Goal: Communication & Community: Answer question/provide support

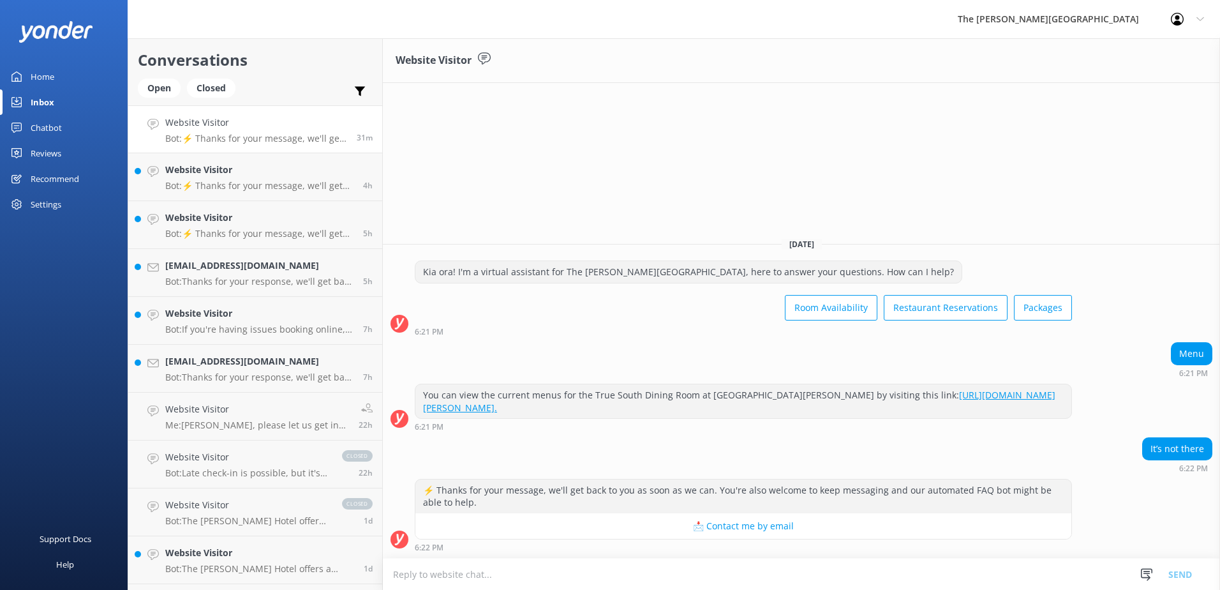
click at [956, 393] on link "[URL][DOMAIN_NAME][PERSON_NAME]." at bounding box center [739, 401] width 632 height 25
click at [460, 569] on textarea at bounding box center [801, 573] width 837 height 31
drag, startPoint x: 500, startPoint y: 575, endPoint x: 512, endPoint y: 572, distance: 11.9
click at [502, 574] on textarea "Please see "Sample menu" links at the botton right" at bounding box center [801, 574] width 837 height 32
click at [628, 576] on textarea "Please see "Sample Menus" links at the botton right" at bounding box center [801, 574] width 837 height 32
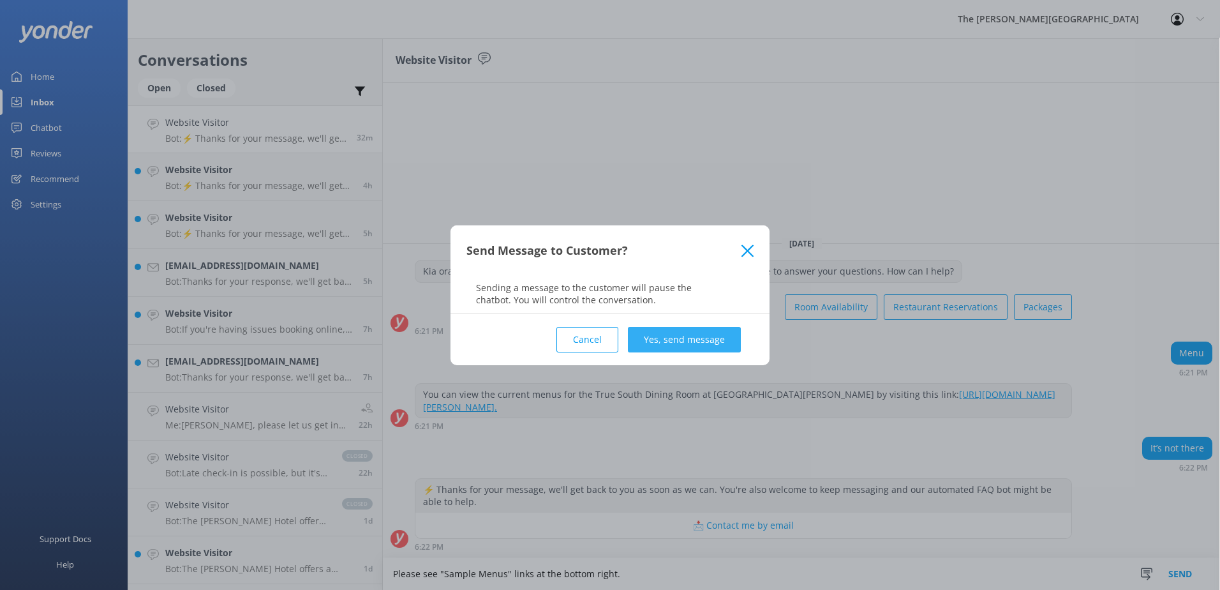
type textarea "Please see "Sample Menus" links at the bottom right."
click at [669, 331] on button "Yes, send message" at bounding box center [684, 340] width 113 height 26
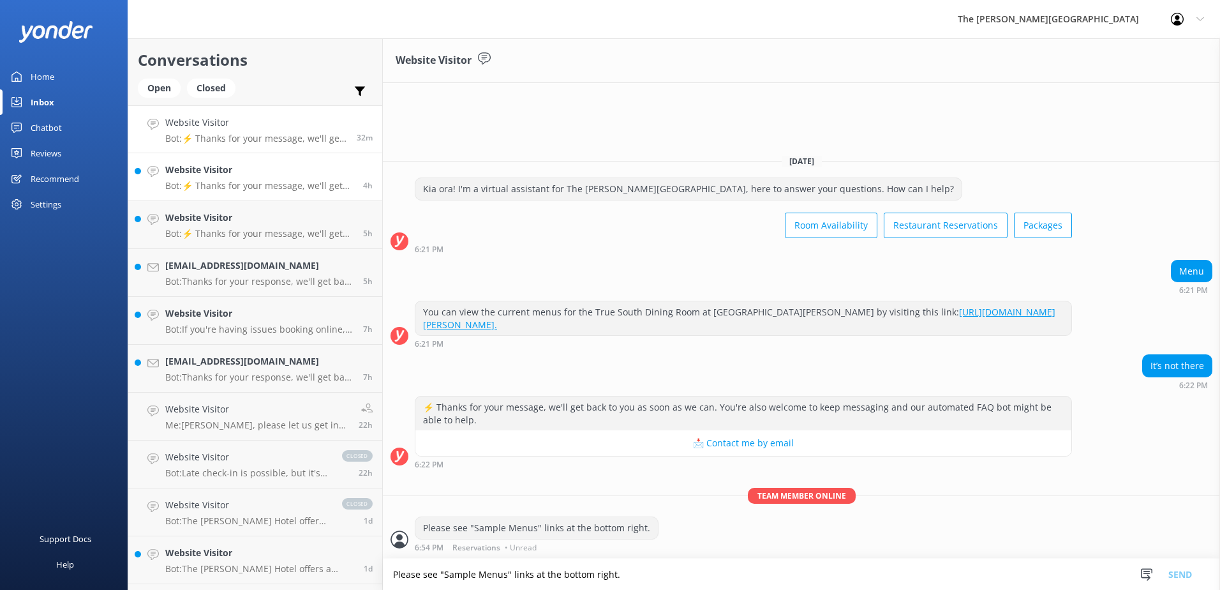
click at [279, 172] on h4 "Website Visitor" at bounding box center [259, 170] width 188 height 14
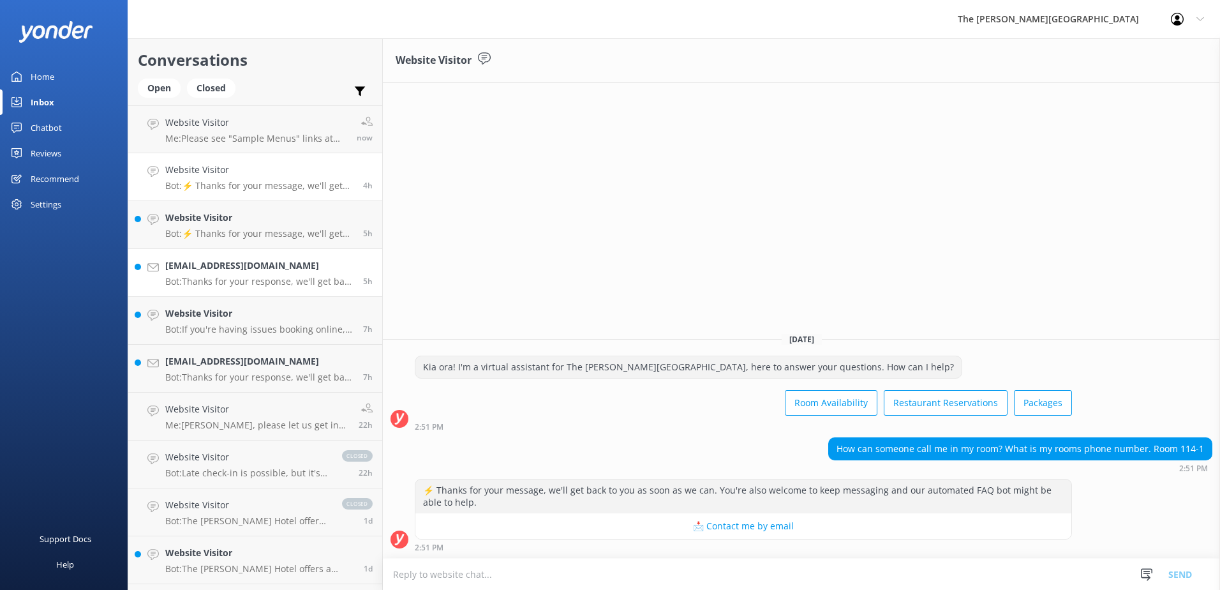
click at [235, 274] on div "[EMAIL_ADDRESS][DOMAIN_NAME] Bot: Thanks for your response, we'll get back to y…" at bounding box center [259, 272] width 188 height 28
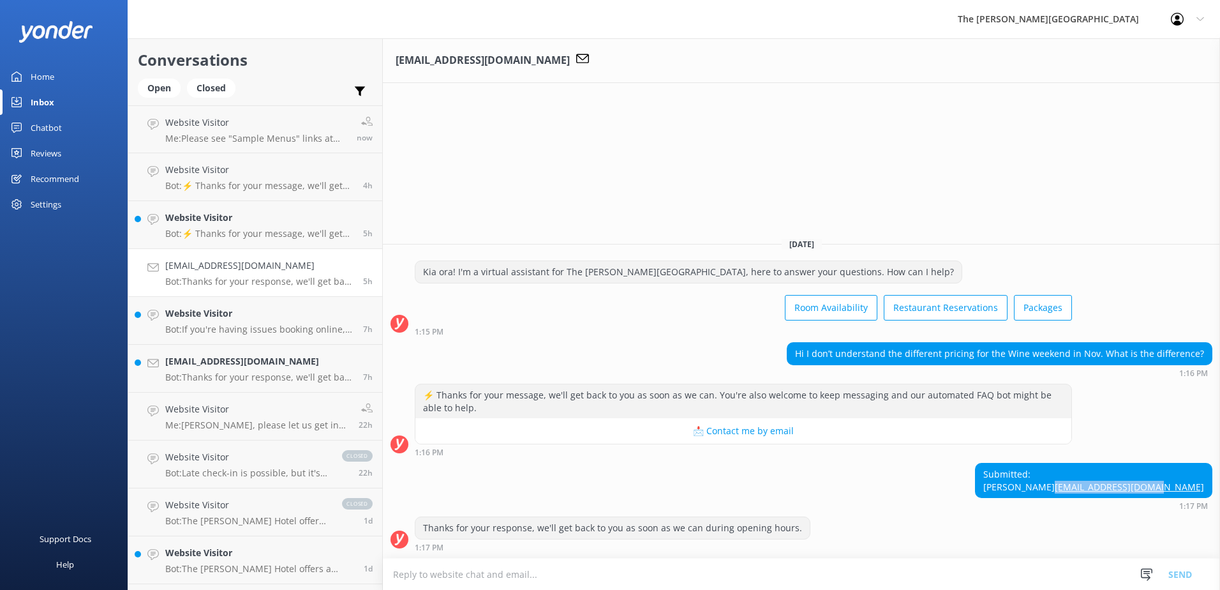
drag, startPoint x: 1208, startPoint y: 486, endPoint x: 1092, endPoint y: 481, distance: 116.2
click at [1092, 481] on div "Submitted: Jo [EMAIL_ADDRESS][DOMAIN_NAME]" at bounding box center [1094, 480] width 236 height 34
copy link "[EMAIL_ADDRESS][DOMAIN_NAME]"
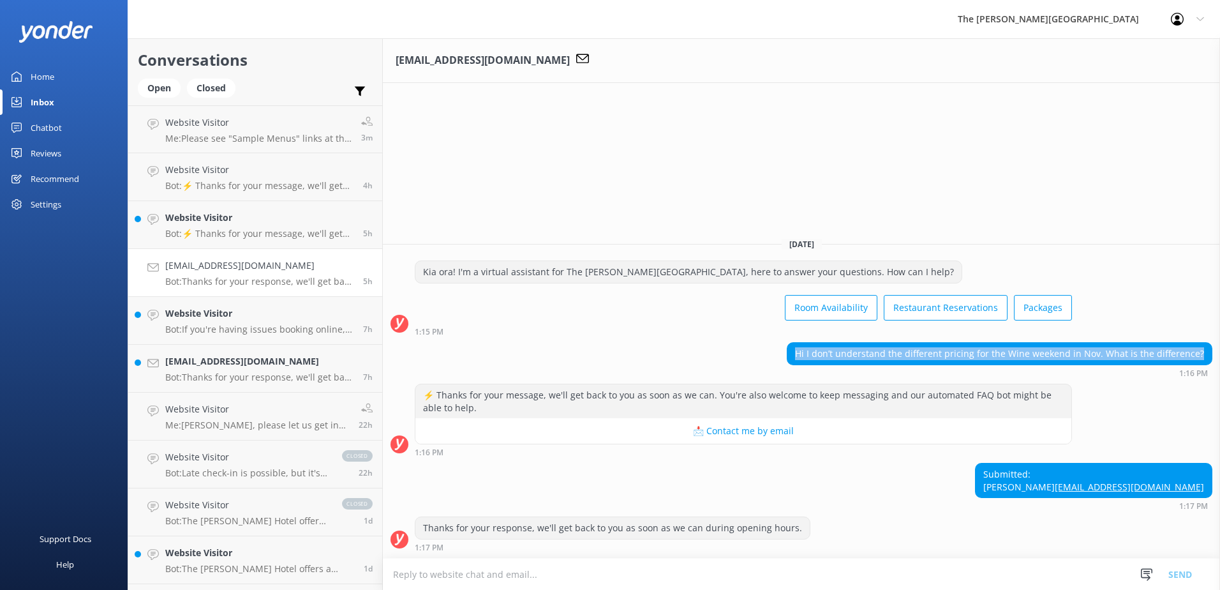
drag, startPoint x: 809, startPoint y: 338, endPoint x: 1220, endPoint y: 341, distance: 411.0
click at [1220, 342] on div "Hi I don’t understand the different pricing for the Wine weekend in Nov. What i…" at bounding box center [801, 359] width 837 height 35
copy div "Hi I don’t understand the different pricing for the Wine weekend in Nov. What i…"
click at [213, 219] on h4 "Website Visitor" at bounding box center [259, 218] width 188 height 14
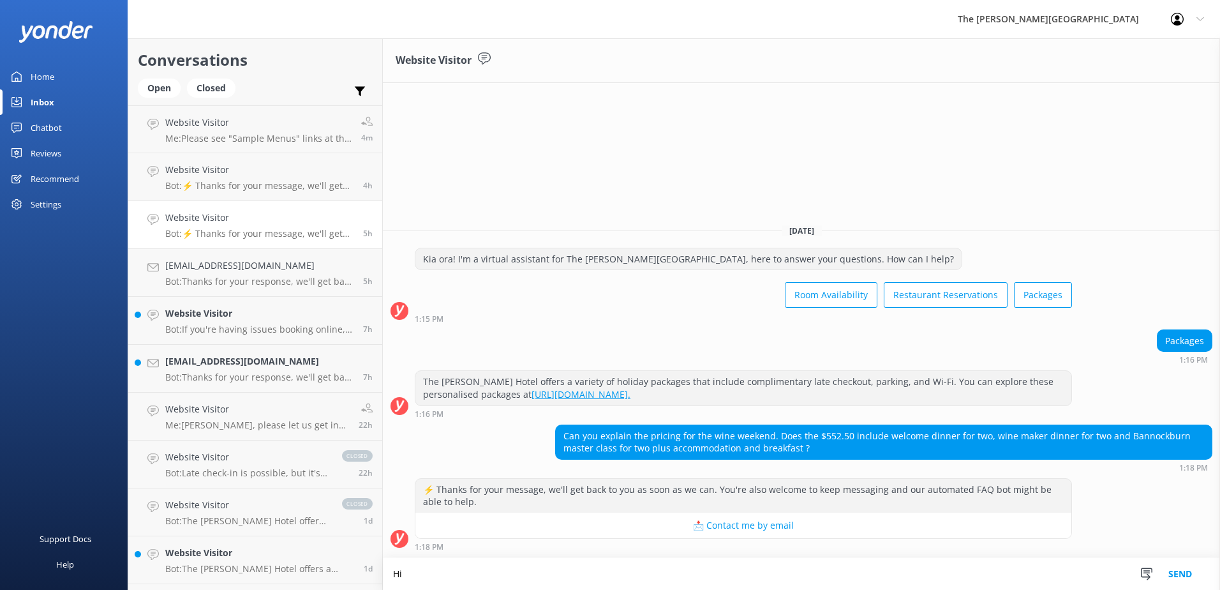
type textarea "H"
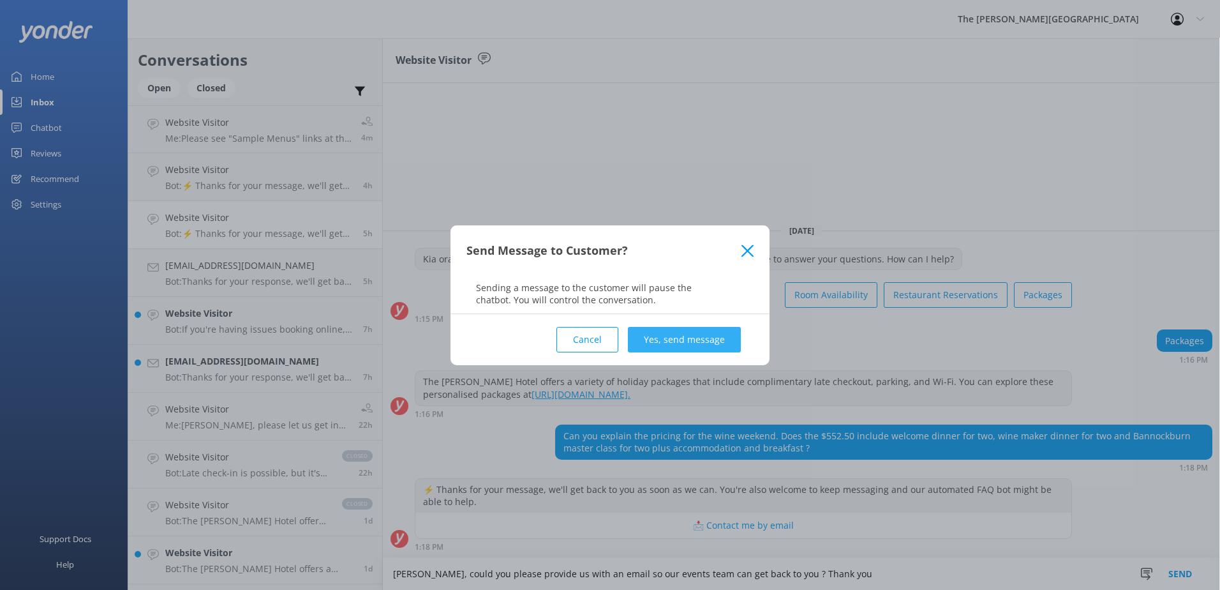
type textarea "[PERSON_NAME], could you please provide us with an email so our events team can…"
click at [694, 336] on button "Yes, send message" at bounding box center [684, 340] width 113 height 26
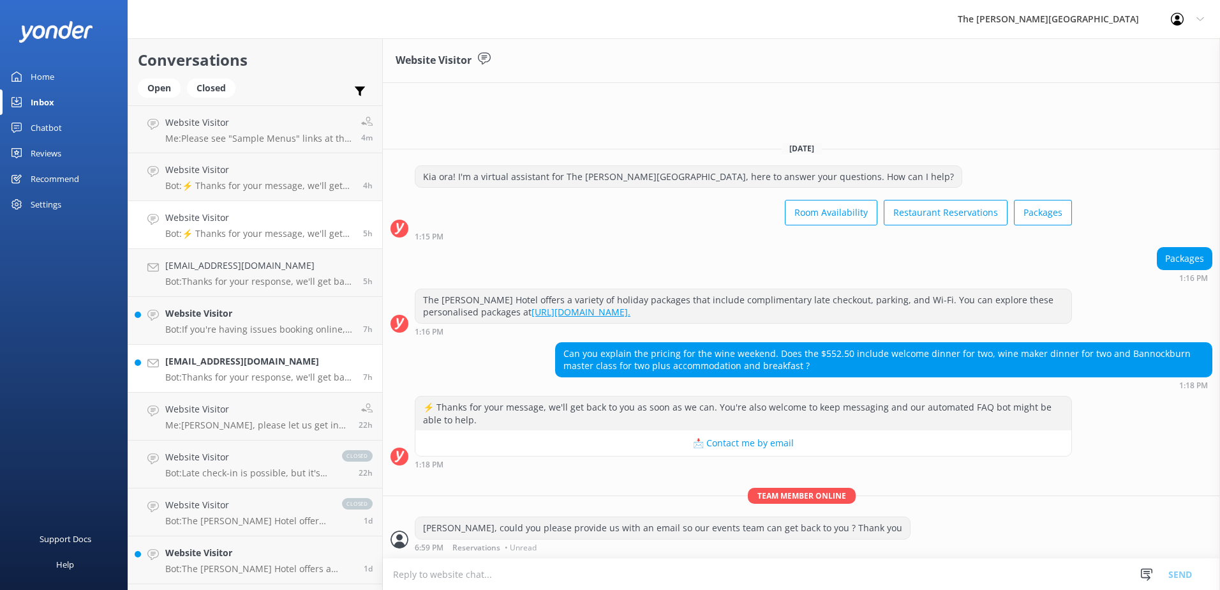
click at [220, 366] on h4 "[EMAIL_ADDRESS][DOMAIN_NAME]" at bounding box center [259, 361] width 188 height 14
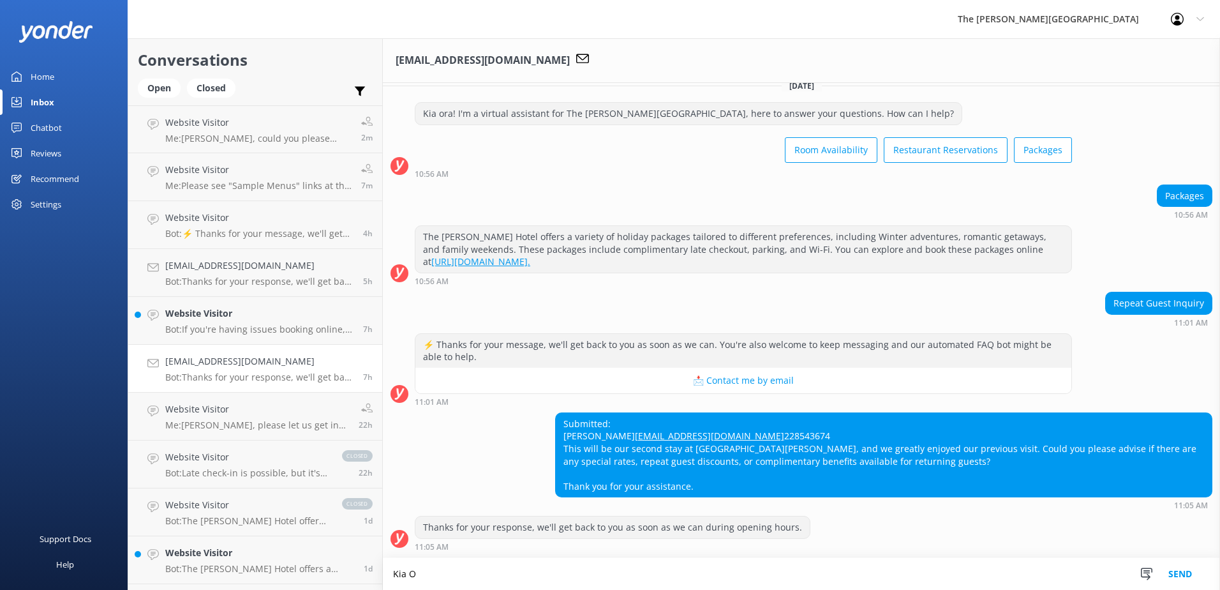
scroll to position [39, 0]
type textarea "[PERSON_NAME], yes returning guest get 5% discount on their stay. Please email …"
